Goal: Task Accomplishment & Management: Use online tool/utility

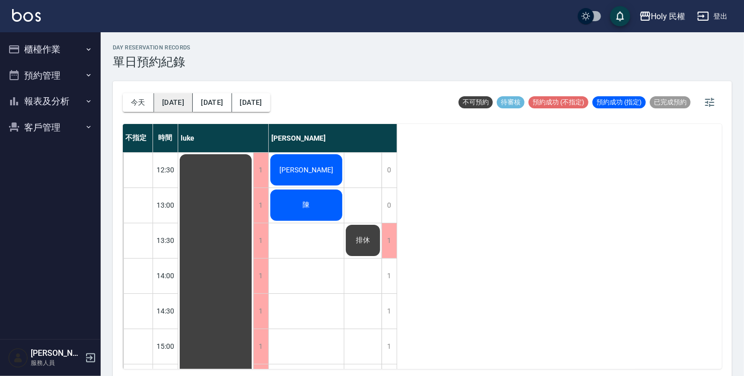
click at [164, 100] on button "[DATE]" at bounding box center [173, 102] width 39 height 19
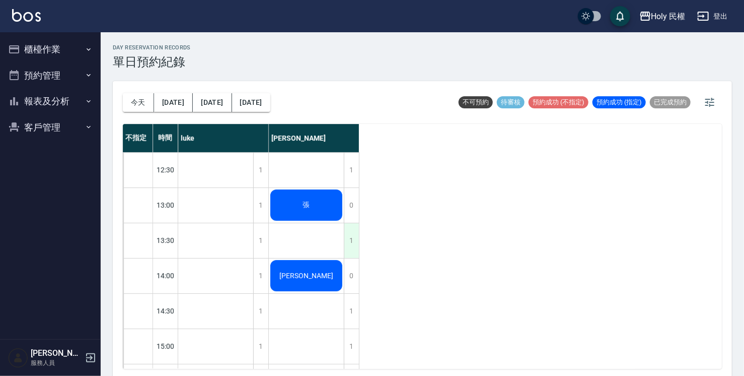
click at [352, 237] on div "1" at bounding box center [351, 240] width 15 height 35
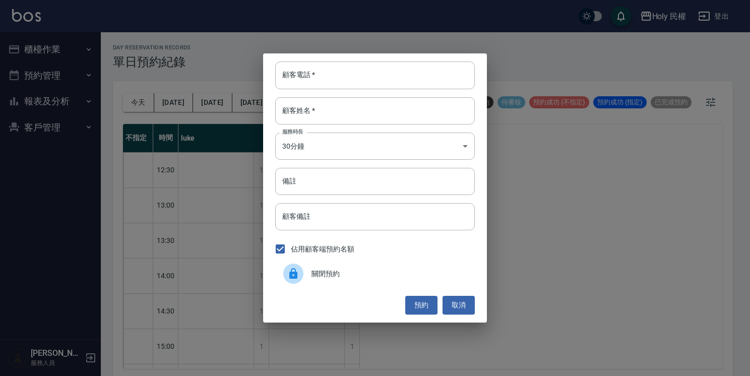
click at [362, 94] on div "顧客電話   * 顧客電話   * 顧客姓名   * 顧客姓名   * 服務時長 30分鐘 1 服務時長 備註 備註 顧客備註 顧客備註 佔用顧客端預約名額 …" at bounding box center [375, 187] width 224 height 268
click at [362, 80] on input "顧客電話   *" at bounding box center [374, 74] width 199 height 27
type input "0979396695"
click at [355, 106] on input "顧客姓名   *" at bounding box center [374, 110] width 199 height 27
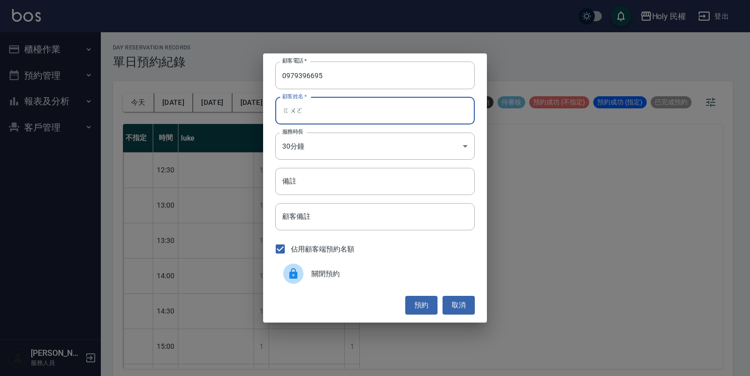
type input "過"
type input "郭"
click at [429, 304] on button "預約" at bounding box center [421, 305] width 32 height 19
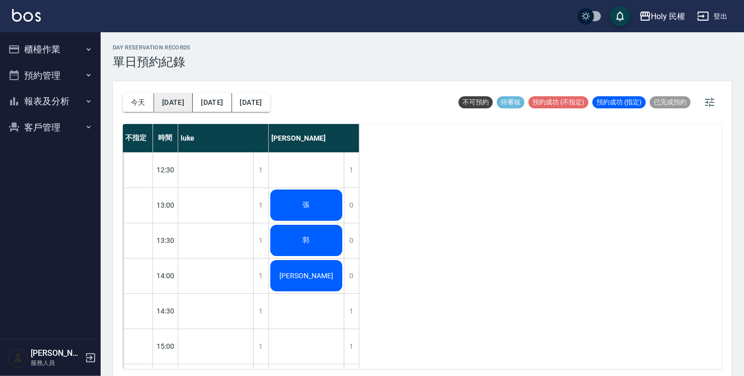
click at [161, 100] on button "[DATE]" at bounding box center [173, 102] width 39 height 19
click at [151, 97] on button "今天" at bounding box center [138, 102] width 31 height 19
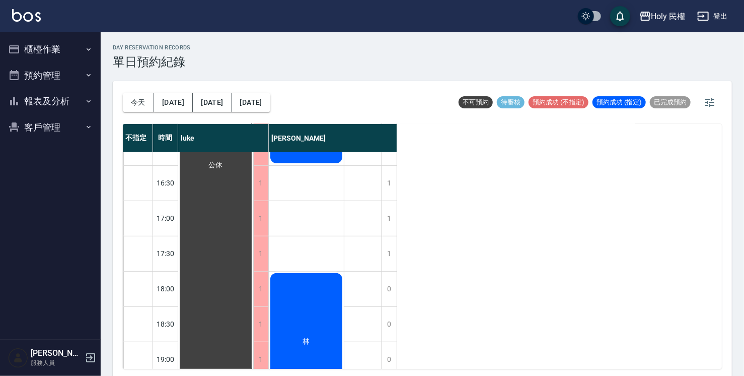
scroll to position [252, 0]
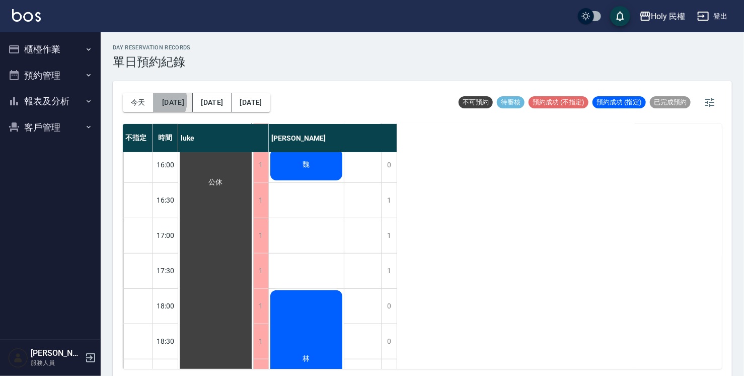
click at [157, 101] on button "[DATE]" at bounding box center [173, 102] width 39 height 19
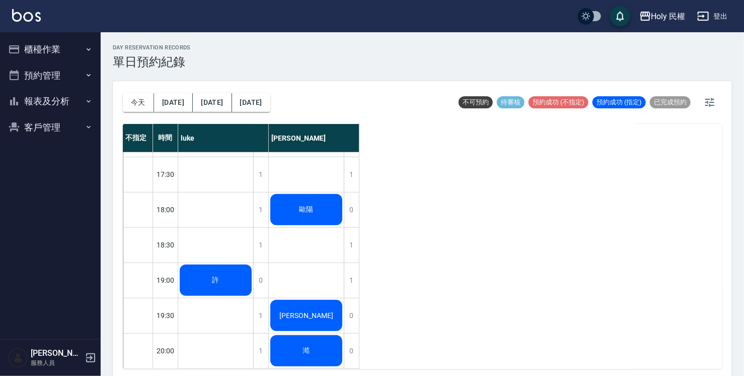
scroll to position [3, 0]
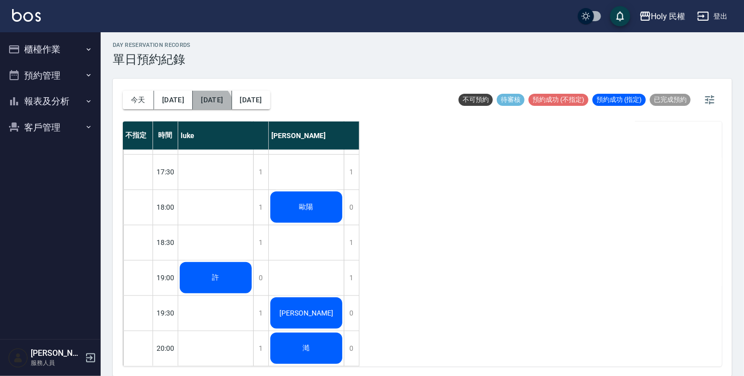
click at [202, 105] on button "[DATE]" at bounding box center [212, 100] width 39 height 19
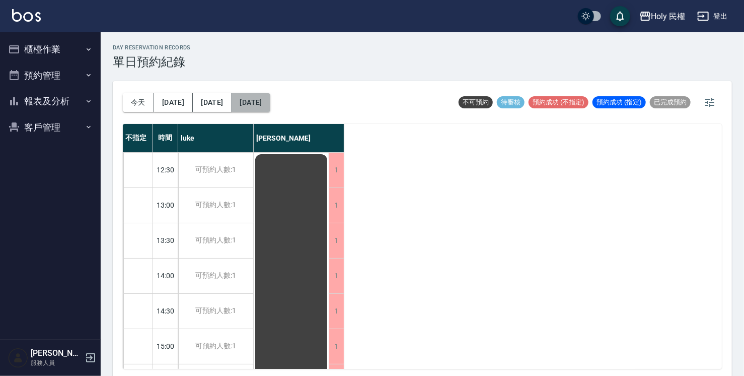
click at [232, 100] on button "2025/08/20" at bounding box center [251, 102] width 38 height 19
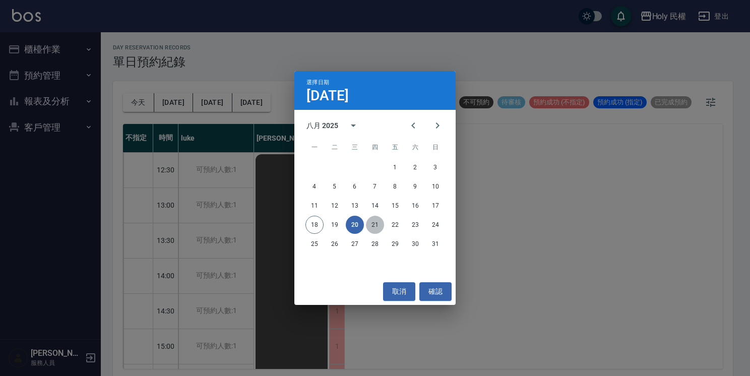
click at [371, 228] on button "21" at bounding box center [375, 225] width 18 height 18
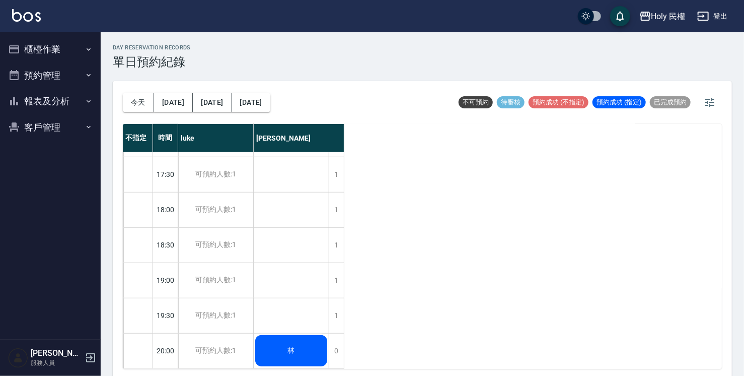
scroll to position [355, 0]
click at [270, 104] on button "2025/08/21" at bounding box center [251, 102] width 38 height 19
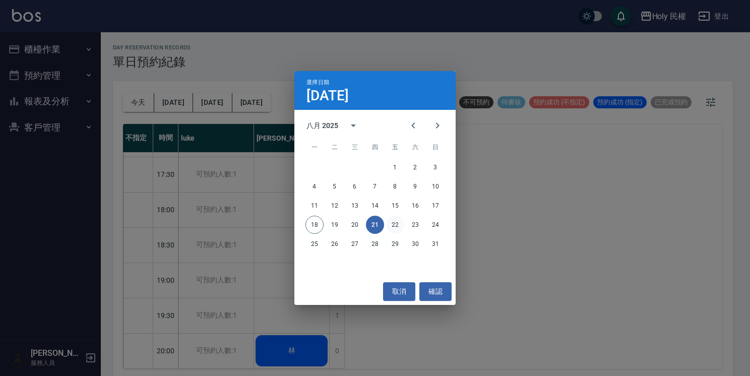
click at [398, 223] on button "22" at bounding box center [395, 225] width 18 height 18
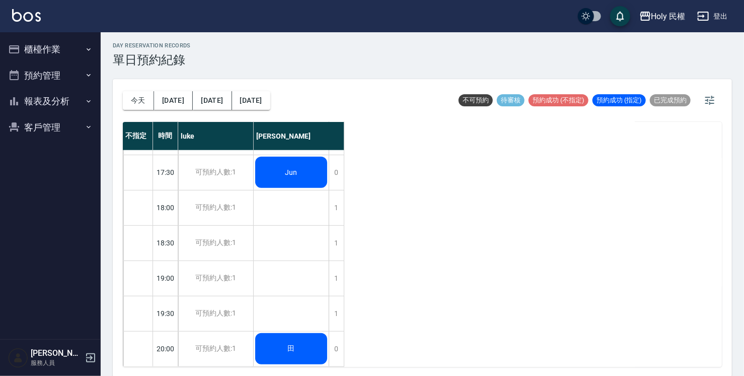
scroll to position [3, 0]
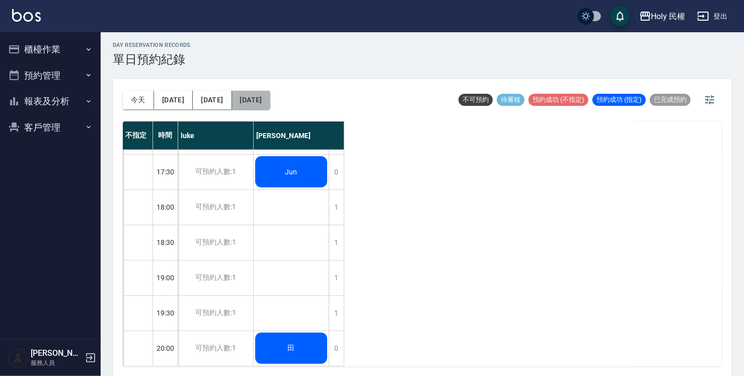
click at [270, 94] on button "2025/08/22" at bounding box center [251, 100] width 38 height 19
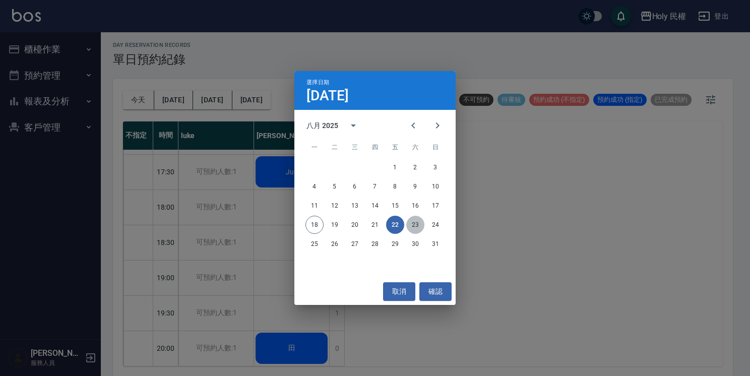
click at [417, 225] on button "23" at bounding box center [415, 225] width 18 height 18
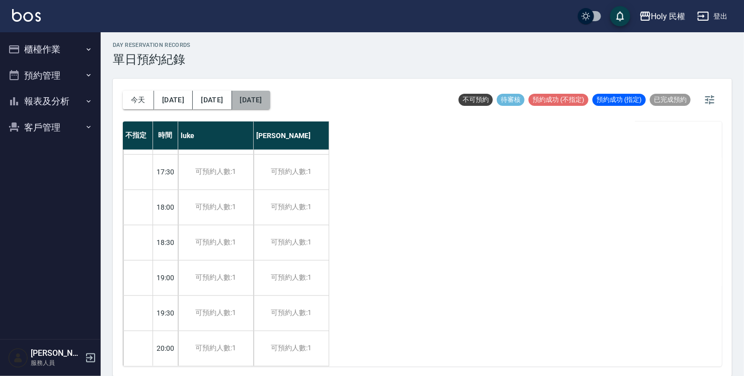
click at [253, 95] on button "2025/08/23" at bounding box center [251, 100] width 38 height 19
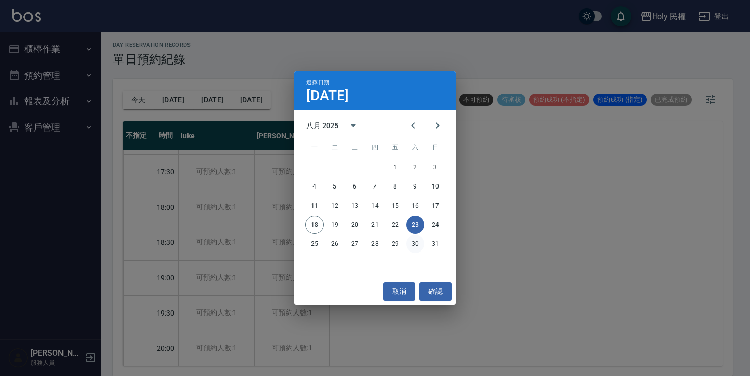
click at [419, 242] on button "30" at bounding box center [415, 244] width 18 height 18
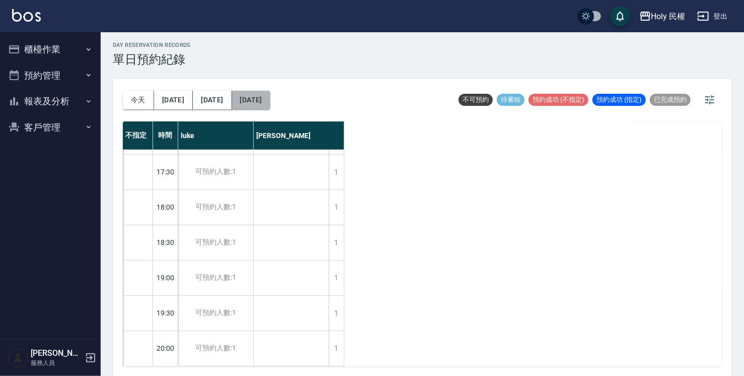
click at [259, 104] on button "2025/08/30" at bounding box center [251, 100] width 38 height 19
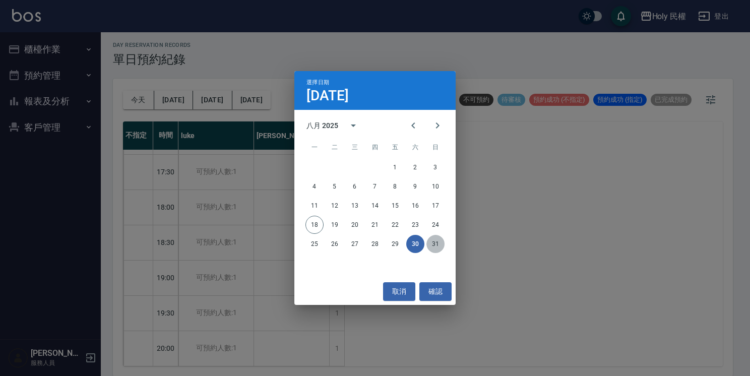
click at [440, 250] on button "31" at bounding box center [435, 244] width 18 height 18
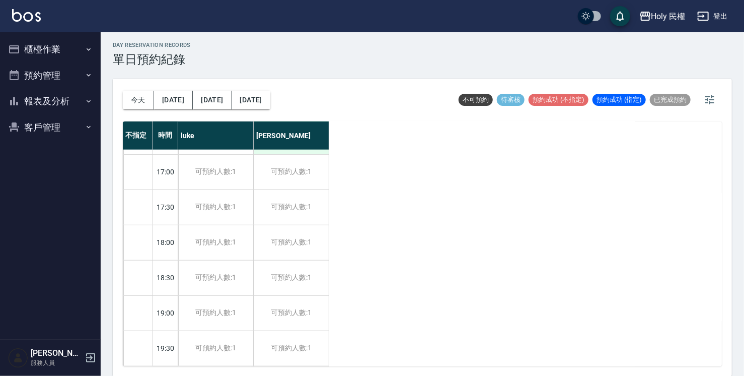
scroll to position [204, 0]
click at [248, 99] on button "2025/08/31" at bounding box center [251, 100] width 38 height 19
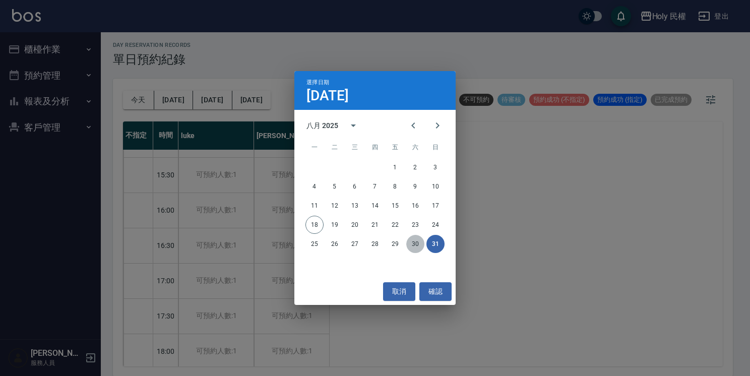
click at [415, 242] on button "30" at bounding box center [415, 244] width 18 height 18
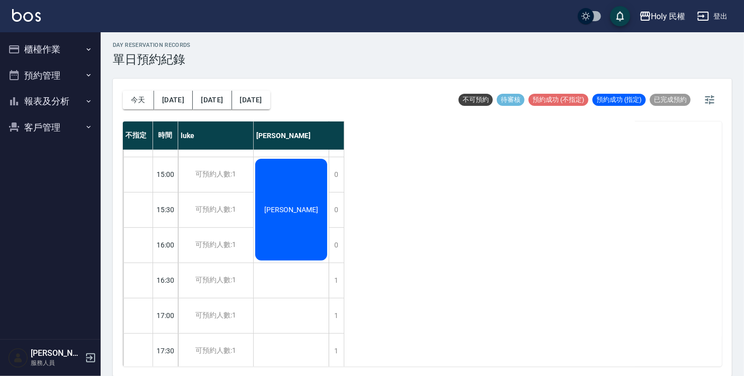
scroll to position [154, 0]
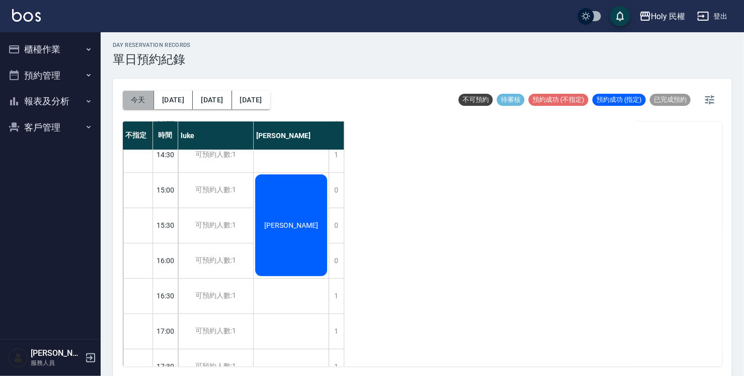
click at [136, 92] on button "今天" at bounding box center [138, 100] width 31 height 19
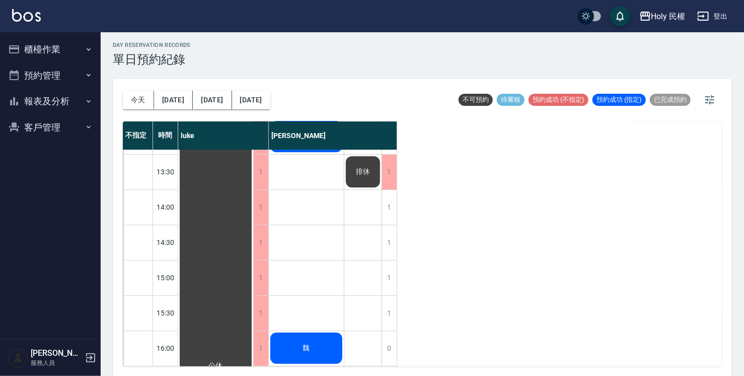
scroll to position [151, 0]
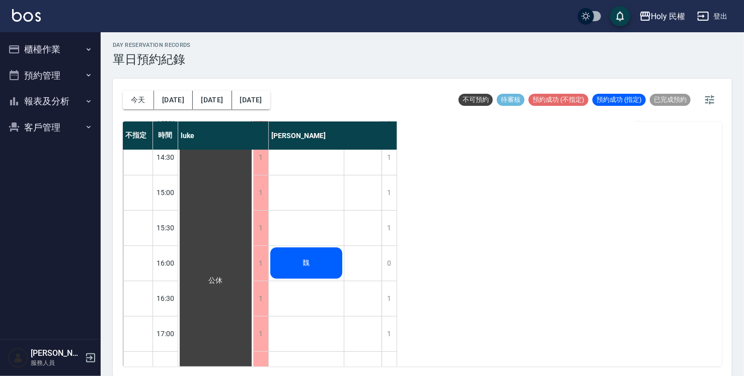
click at [253, 268] on div "魏" at bounding box center [215, 280] width 75 height 563
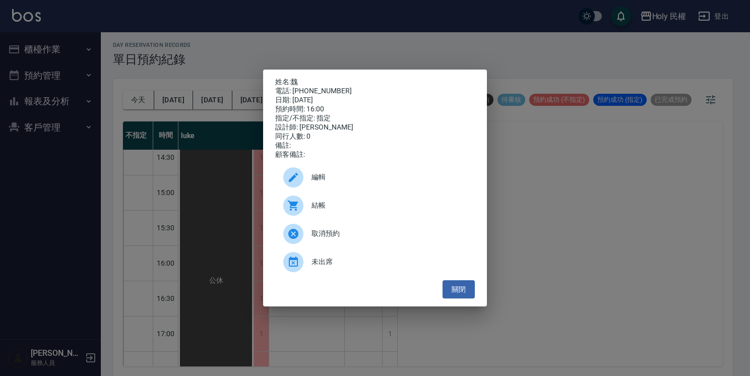
click at [345, 210] on span "結帳" at bounding box center [388, 205] width 155 height 11
click at [457, 291] on button "關閉" at bounding box center [458, 289] width 32 height 19
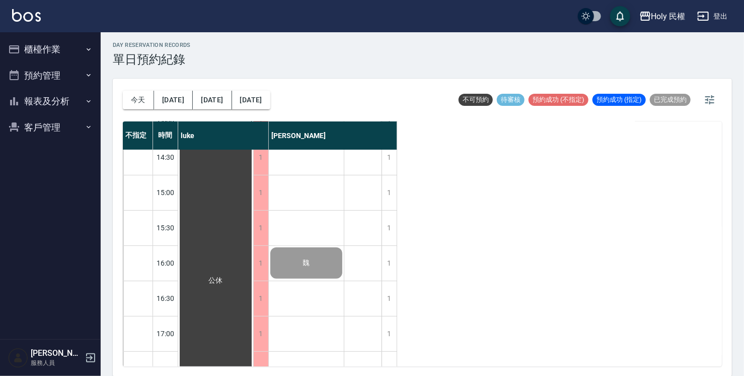
click at [52, 58] on button "櫃檯作業" at bounding box center [50, 49] width 93 height 26
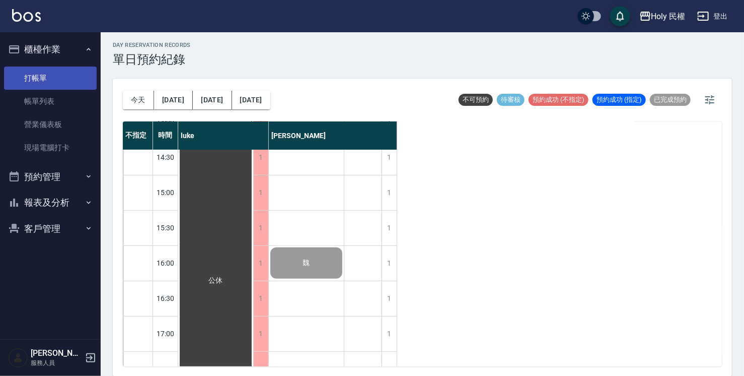
click at [62, 81] on link "打帳單" at bounding box center [50, 77] width 93 height 23
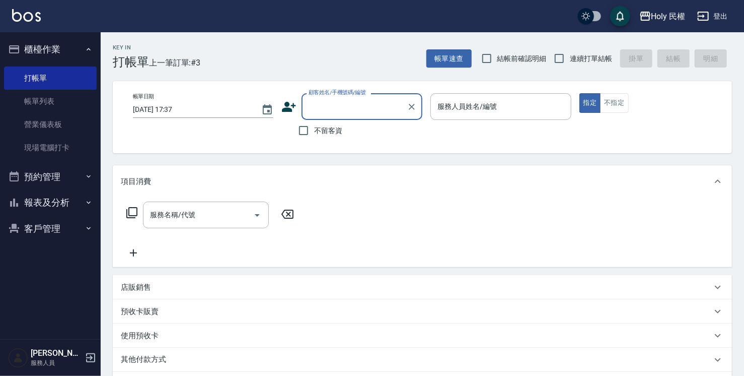
type input "j"
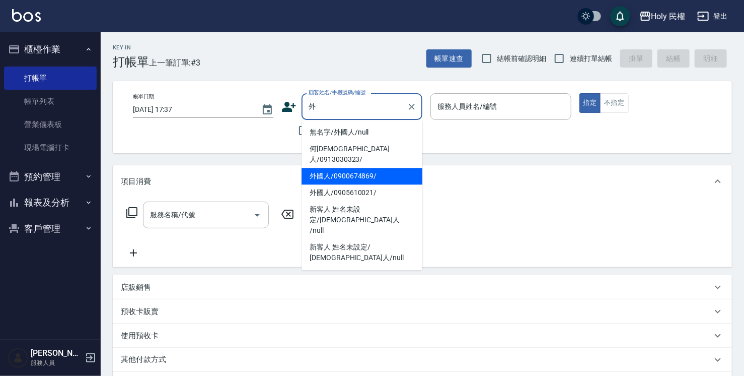
click at [361, 170] on li "外國人/0900674869/" at bounding box center [362, 176] width 121 height 17
type input "外國人/0900674869/"
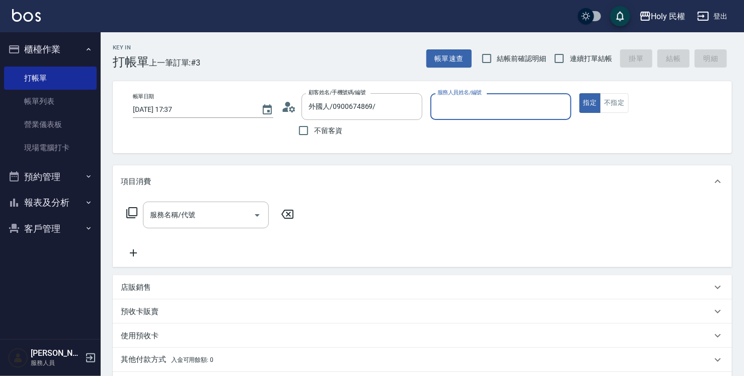
click at [499, 106] on input "服務人員姓名/編號" at bounding box center [500, 107] width 131 height 18
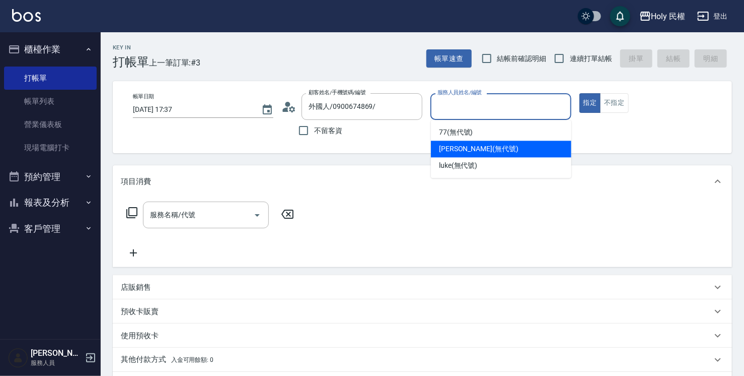
drag, startPoint x: 466, startPoint y: 146, endPoint x: 417, endPoint y: 160, distance: 51.3
click at [464, 150] on span "Ella (無代號)" at bounding box center [479, 149] width 80 height 11
type input "Ella(無代號)"
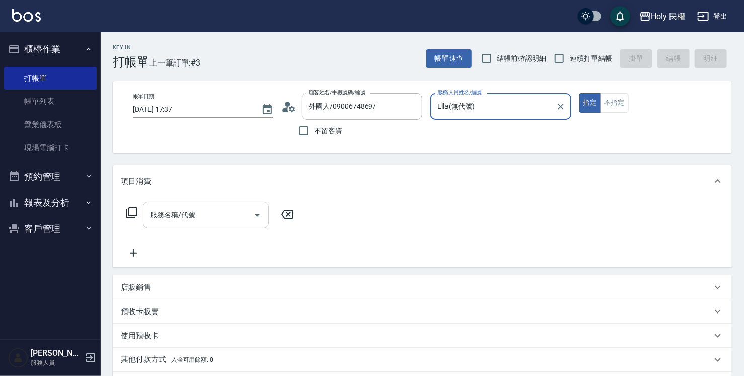
click at [209, 227] on div "服務名稱/代號" at bounding box center [206, 214] width 126 height 27
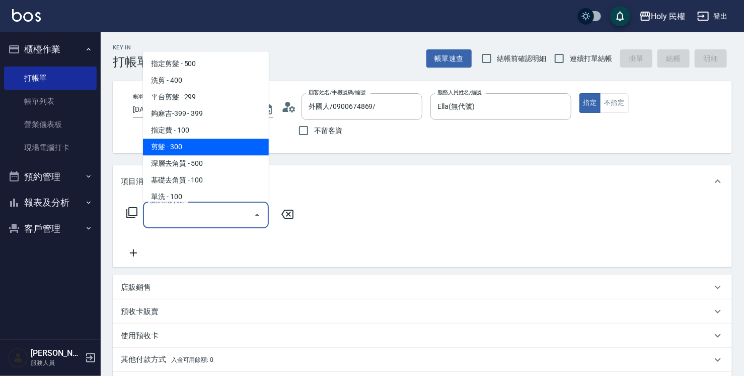
click at [199, 140] on span "剪髮 - 300" at bounding box center [206, 147] width 126 height 17
type input "剪髮(C02)"
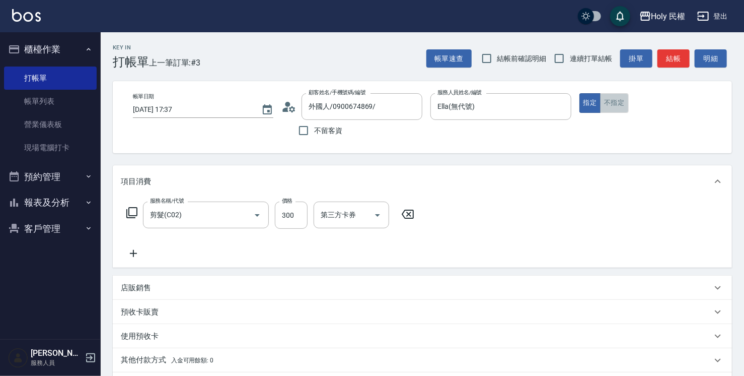
click at [615, 100] on button "不指定" at bounding box center [614, 103] width 28 height 20
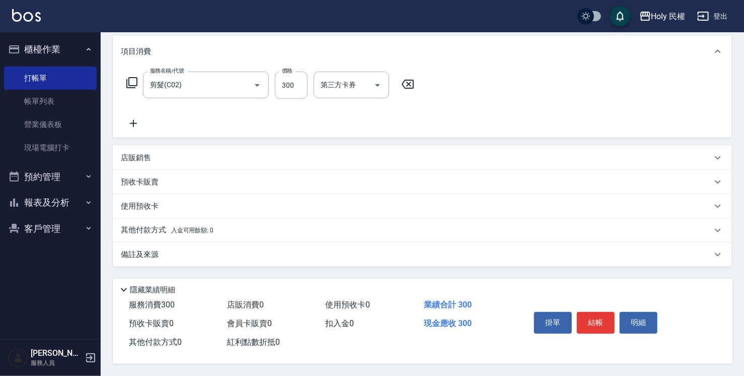
click at [195, 257] on div "備註及來源" at bounding box center [423, 254] width 620 height 24
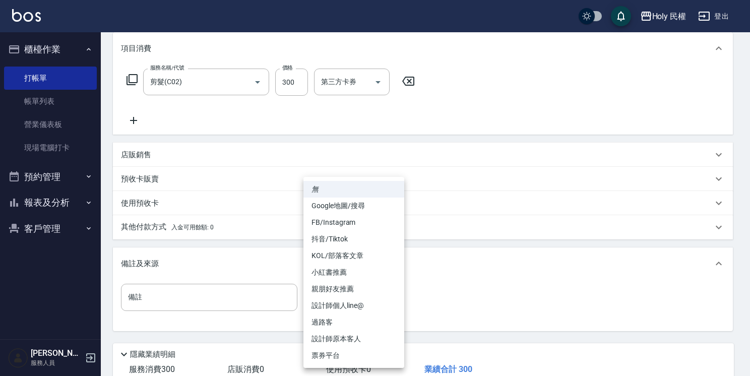
click at [363, 301] on body "Holy 民權 登出 櫃檯作業 打帳單 帳單列表 營業儀表板 現場電腦打卡 預約管理 預約管理 單日預約紀錄 單週預約紀錄 報表及分析 報表目錄 店家日報表 …" at bounding box center [375, 153] width 750 height 573
click at [365, 342] on li "設計師原本客人" at bounding box center [353, 338] width 101 height 17
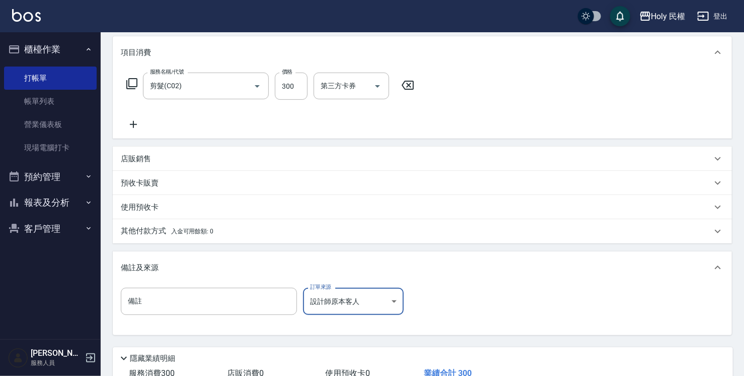
scroll to position [200, 0]
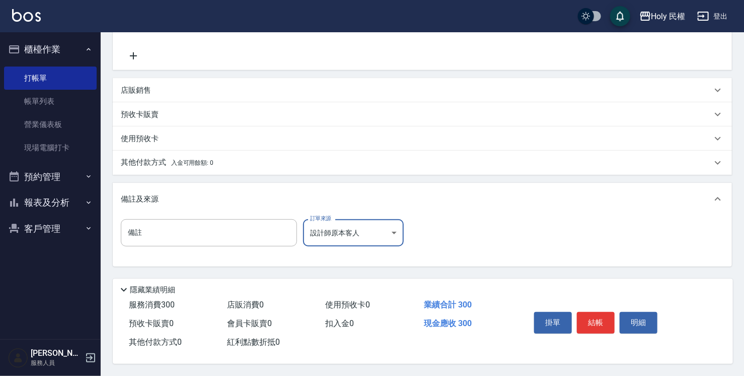
click at [390, 228] on body "Holy 民權 登出 櫃檯作業 打帳單 帳單列表 營業儀表板 現場電腦打卡 預約管理 預約管理 單日預約紀錄 單週預約紀錄 報表及分析 報表目錄 店家日報表 …" at bounding box center [372, 89] width 744 height 573
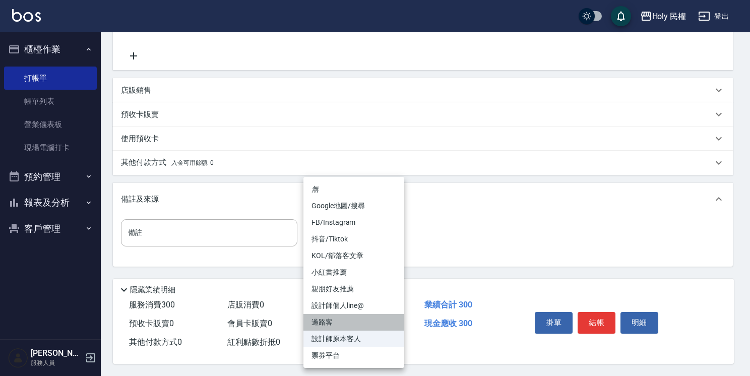
click at [338, 325] on li "過路客" at bounding box center [353, 322] width 101 height 17
type input "過路客"
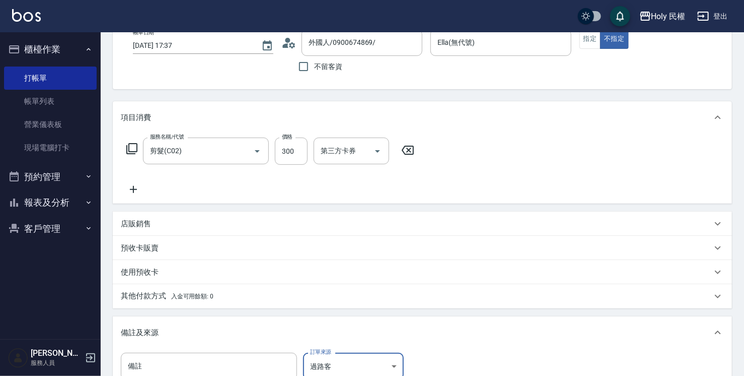
scroll to position [0, 0]
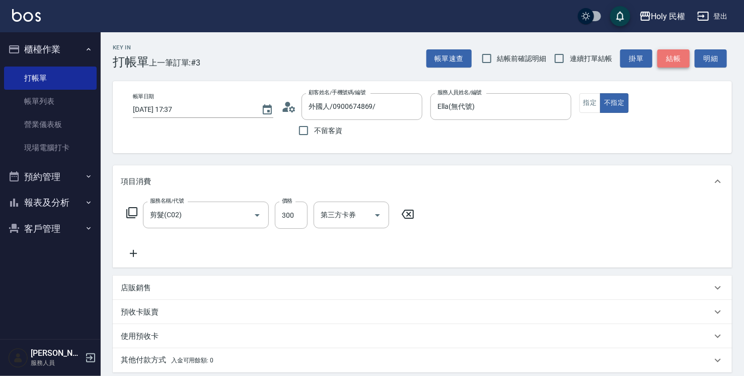
click at [675, 61] on button "結帳" at bounding box center [674, 58] width 32 height 19
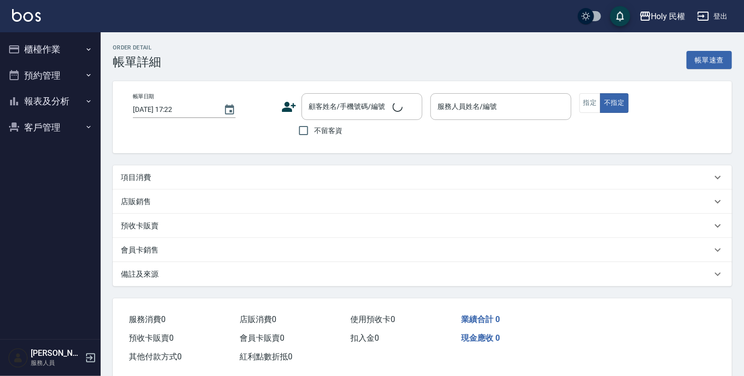
click at [248, 178] on div "項目消費" at bounding box center [416, 177] width 591 height 11
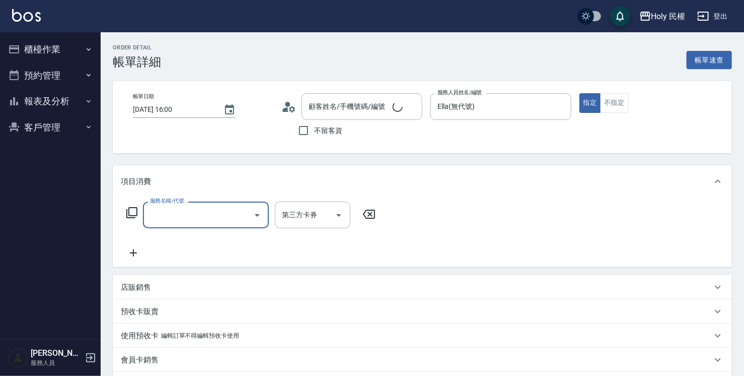
type input "[DATE] 16:00"
type input "Ella(無代號)"
type input "魏/0913999778/null"
click at [199, 218] on input "服務名稱/代號" at bounding box center [199, 215] width 102 height 18
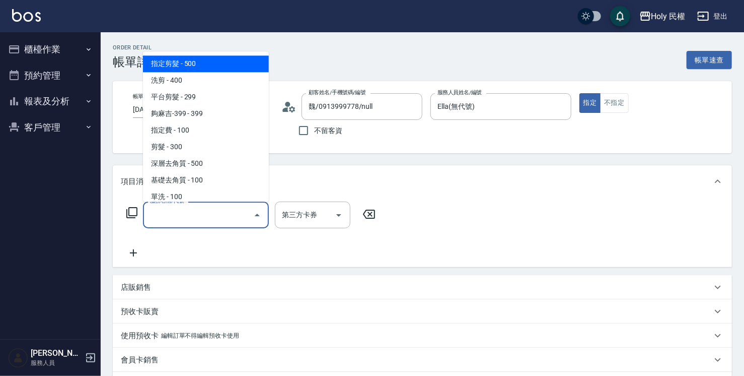
click at [207, 67] on span "指定剪髮 - 500" at bounding box center [206, 63] width 126 height 17
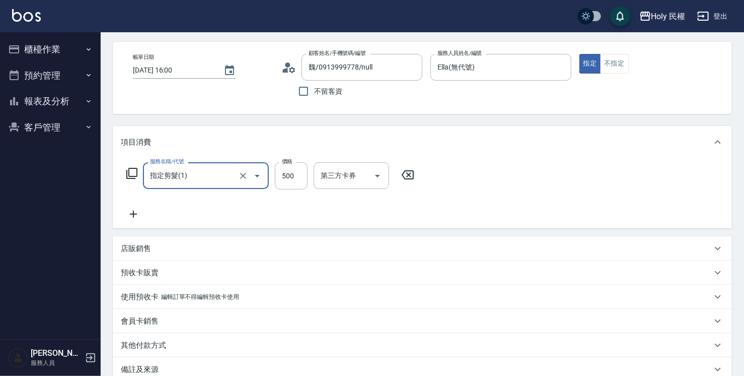
scroll to position [101, 0]
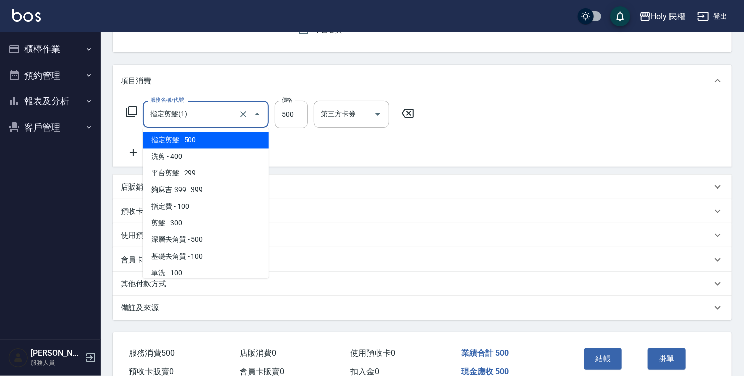
click at [225, 112] on input "指定剪髮(1)" at bounding box center [192, 114] width 89 height 18
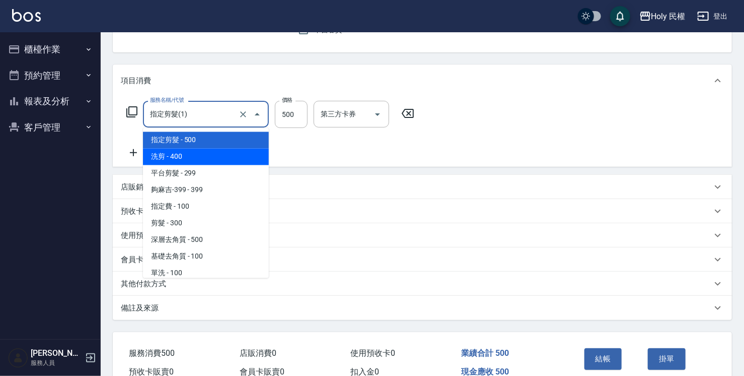
click at [216, 156] on span "洗剪 - 400" at bounding box center [206, 157] width 126 height 17
type input "洗剪(3)"
type input "400"
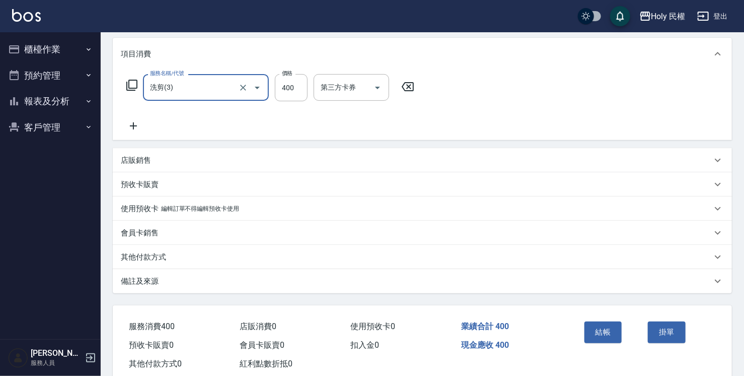
scroll to position [152, 0]
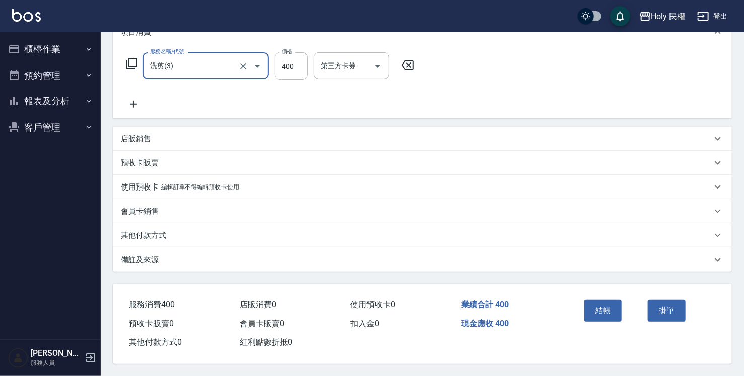
click at [311, 259] on div "備註及來源" at bounding box center [416, 259] width 591 height 11
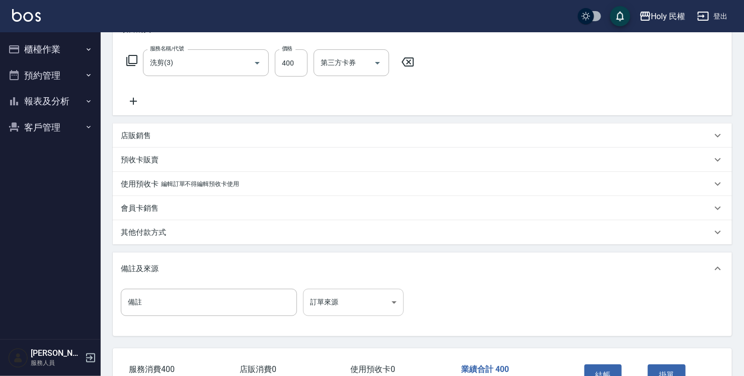
click at [363, 309] on body "Holy 民權 登出 櫃檯作業 打帳單 帳單列表 營業儀表板 現場電腦打卡 預約管理 預約管理 單日預約紀錄 單週預約紀錄 報表及分析 報表目錄 店家日報表 …" at bounding box center [372, 144] width 744 height 592
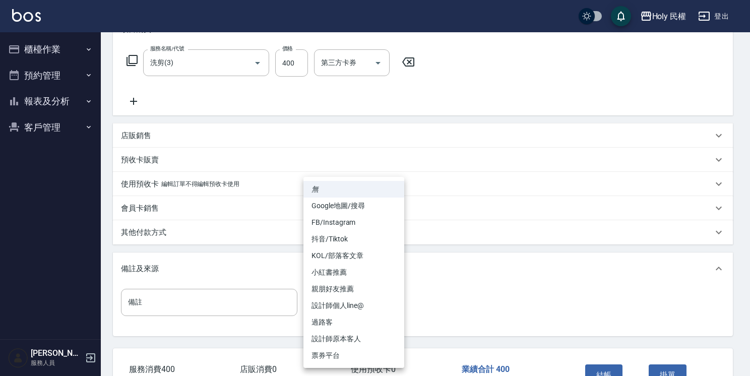
click at [359, 205] on li "Google地圖/搜尋" at bounding box center [353, 205] width 101 height 17
type input "Google地圖/搜尋"
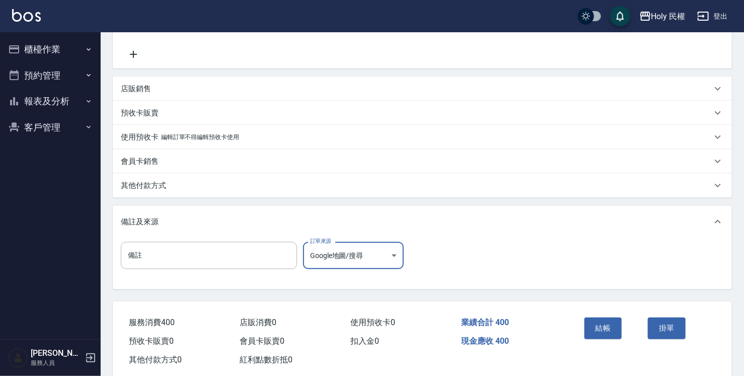
scroll to position [220, 0]
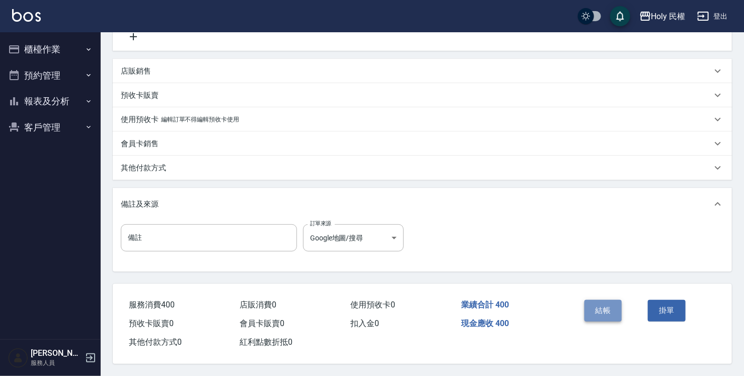
click at [611, 311] on button "結帳" at bounding box center [604, 310] width 38 height 21
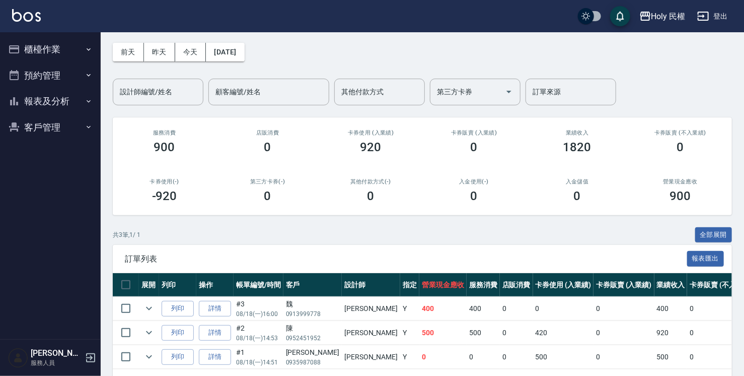
scroll to position [78, 0]
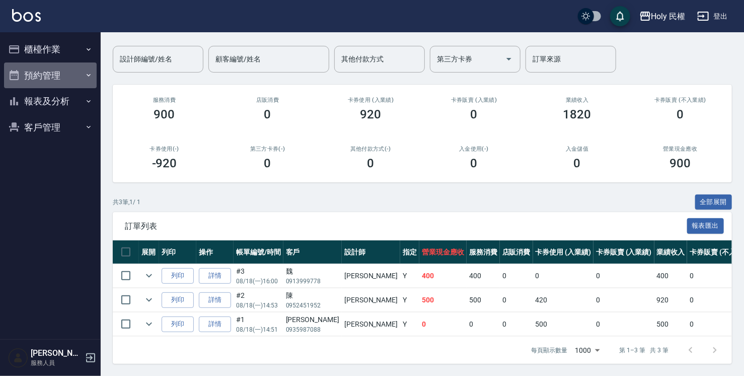
click at [40, 83] on button "預約管理" at bounding box center [50, 75] width 93 height 26
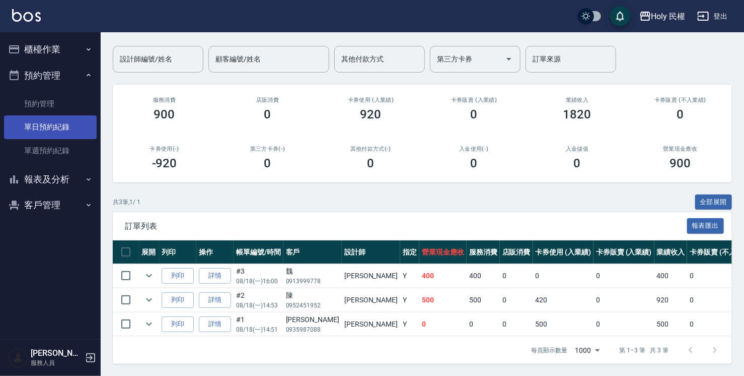
click at [52, 127] on link "單日預約紀錄" at bounding box center [50, 126] width 93 height 23
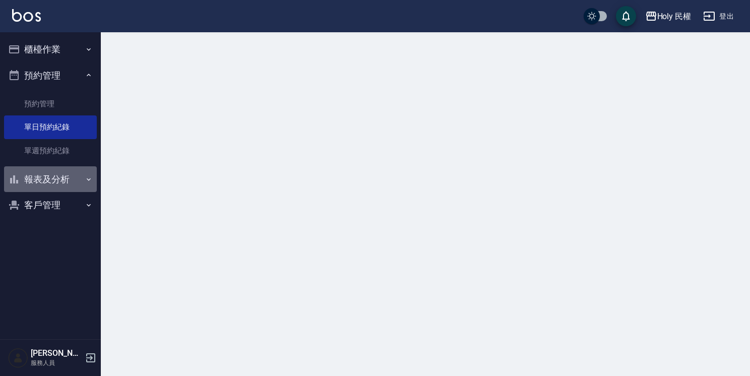
click at [71, 175] on button "報表及分析" at bounding box center [50, 179] width 93 height 26
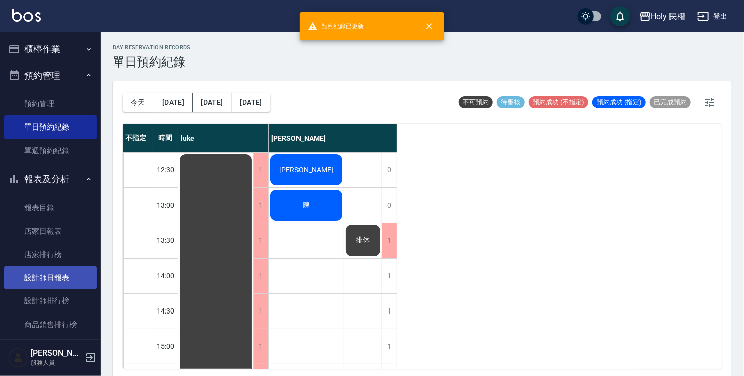
click at [77, 274] on link "設計師日報表" at bounding box center [50, 277] width 93 height 23
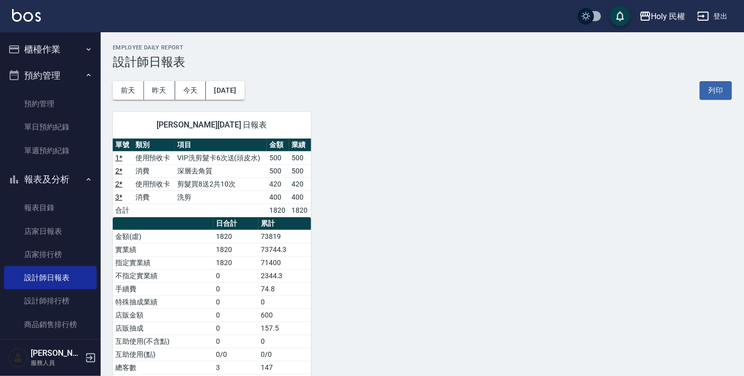
scroll to position [50, 0]
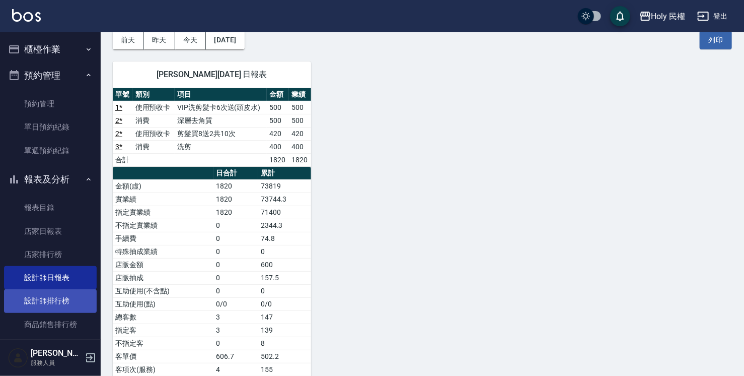
click at [46, 301] on link "設計師排行榜" at bounding box center [50, 300] width 93 height 23
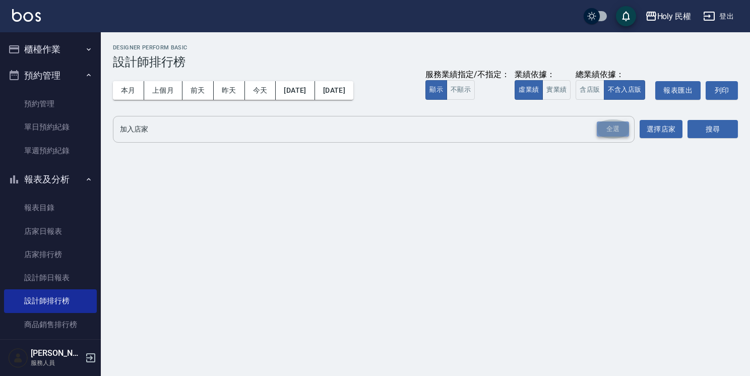
click at [623, 121] on div "全選" at bounding box center [612, 129] width 32 height 16
click at [716, 128] on button "搜尋" at bounding box center [712, 129] width 50 height 19
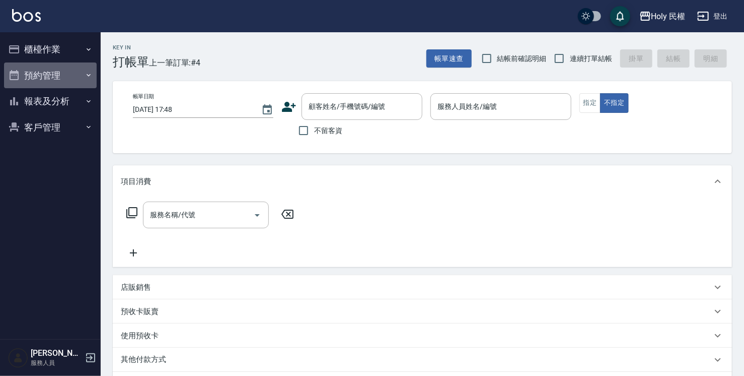
click at [44, 84] on button "預約管理" at bounding box center [50, 75] width 93 height 26
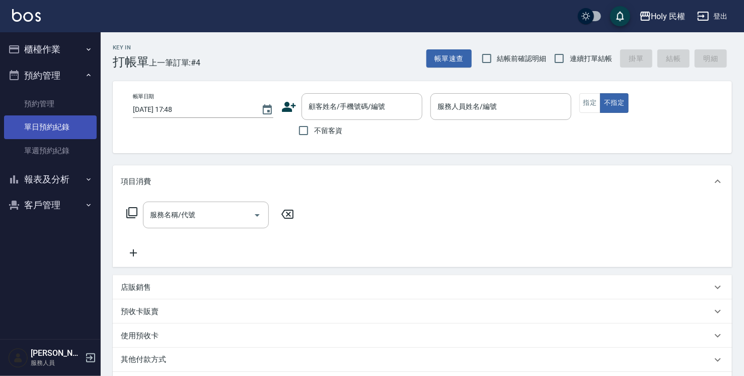
click at [71, 134] on link "單日預約紀錄" at bounding box center [50, 126] width 93 height 23
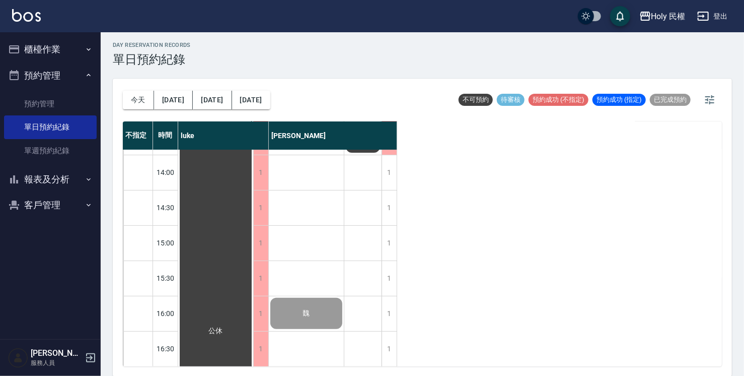
scroll to position [353, 0]
